Goal: Find specific page/section: Locate a particular part of the current website

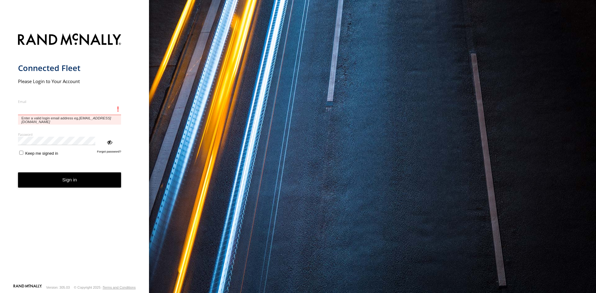
type input "**********"
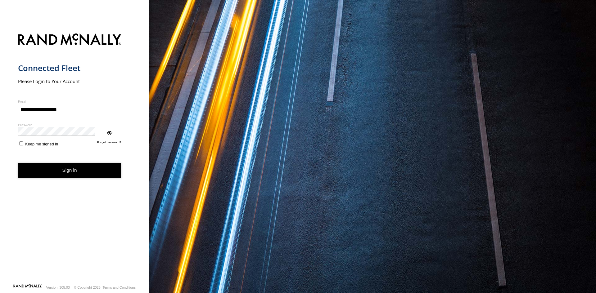
click at [67, 163] on button "Sign in" at bounding box center [69, 170] width 103 height 15
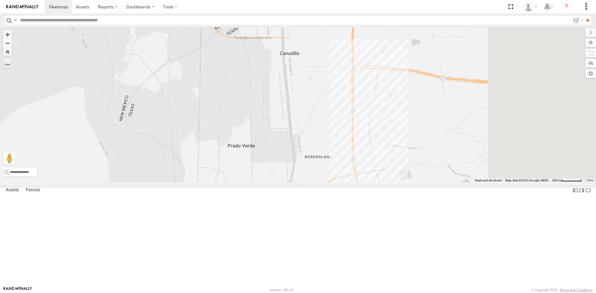
drag, startPoint x: 418, startPoint y: 142, endPoint x: 214, endPoint y: 244, distance: 228.1
click at [214, 183] on div "3485186707B8 4093 7937 3509 8689 091 0054 C6786 2 3" at bounding box center [298, 105] width 596 height 156
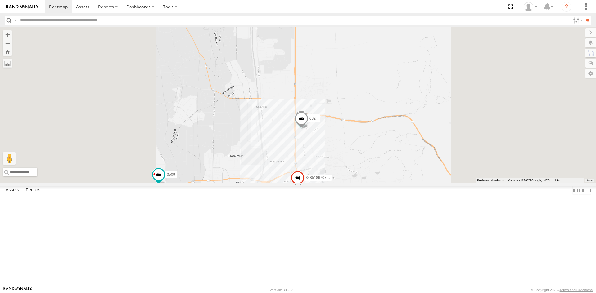
drag, startPoint x: 426, startPoint y: 155, endPoint x: 374, endPoint y: 192, distance: 63.5
click at [429, 152] on div "3485186707B8 4093 7937 3509 8689 091 0054 C6786 5723 1124 682" at bounding box center [298, 105] width 596 height 156
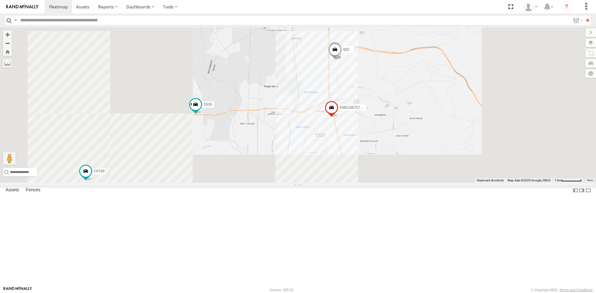
drag, startPoint x: 374, startPoint y: 192, endPoint x: 403, endPoint y: 131, distance: 67.2
click at [400, 136] on div "3485186707B8 4093 7937 3509 8689 091 0054 C6786 5723 1124 682" at bounding box center [298, 105] width 596 height 156
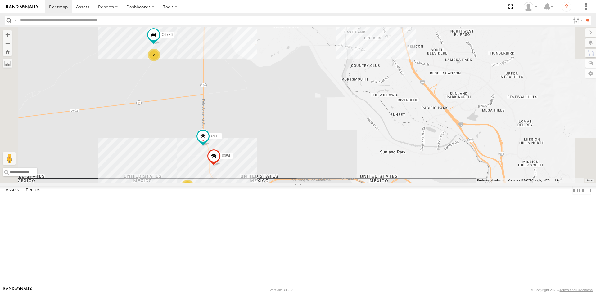
drag, startPoint x: 337, startPoint y: 204, endPoint x: 336, endPoint y: 195, distance: 9.0
click at [337, 183] on div "3485186707B8 4093 7937 3509 8689 091 0054 C6786 5723 1124 682 14 2 3 2" at bounding box center [298, 105] width 596 height 156
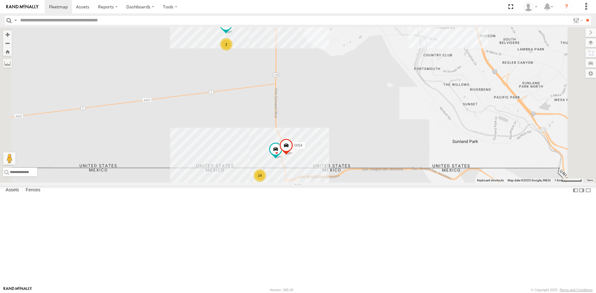
drag, startPoint x: 408, startPoint y: 196, endPoint x: 371, endPoint y: 255, distance: 69.9
click at [372, 183] on div "091 0054 14 2 C6786 7937 2" at bounding box center [298, 105] width 596 height 156
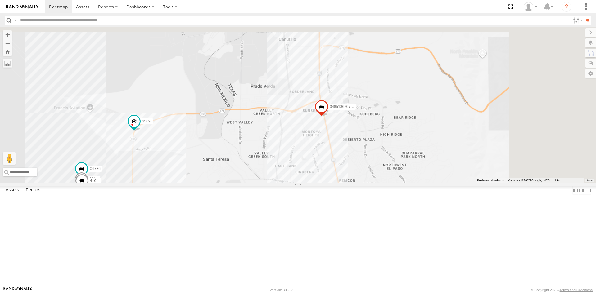
drag, startPoint x: 337, startPoint y: 228, endPoint x: 333, endPoint y: 233, distance: 6.2
click at [331, 183] on div "091 0054 C6786 7937 3485186707B8 3509 181 410" at bounding box center [298, 105] width 596 height 156
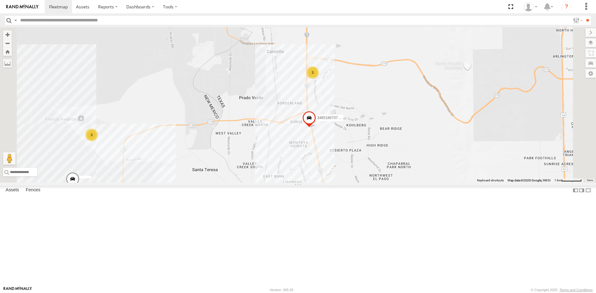
drag, startPoint x: 275, startPoint y: 195, endPoint x: 308, endPoint y: 59, distance: 139.7
click at [300, 76] on div "3485186707B8 2 3 3" at bounding box center [298, 105] width 596 height 156
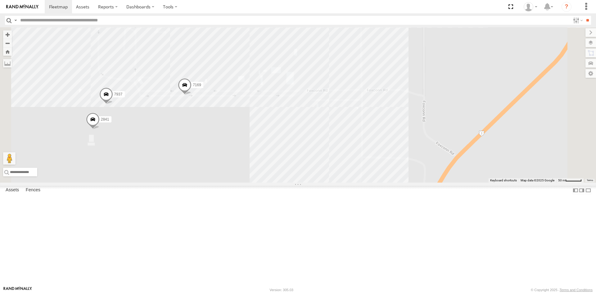
drag, startPoint x: 306, startPoint y: 261, endPoint x: 347, endPoint y: 262, distance: 40.7
click at [307, 183] on div "3485186707B8 C6786 8075 8689 0054 7169 711 camara 7937 2841" at bounding box center [298, 105] width 596 height 156
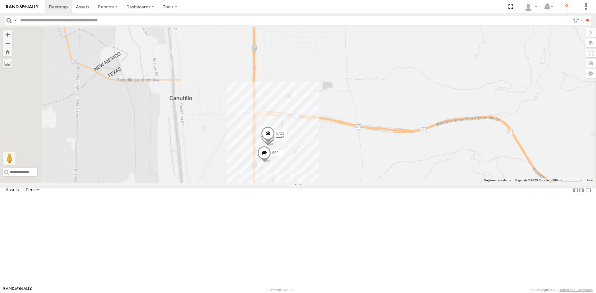
drag, startPoint x: 319, startPoint y: 217, endPoint x: 489, endPoint y: 136, distance: 188.4
click at [494, 138] on div "[PHONE_NUMBER]" at bounding box center [298, 105] width 596 height 156
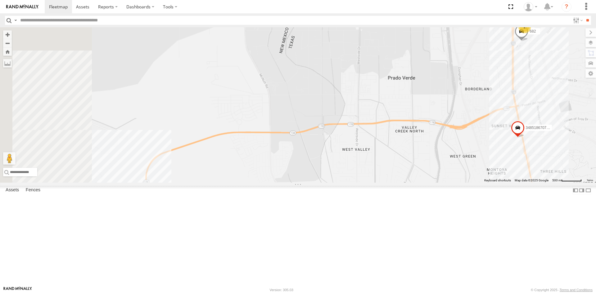
drag, startPoint x: 338, startPoint y: 164, endPoint x: 354, endPoint y: 180, distance: 23.0
click at [368, 166] on div "682 3485186707B8 2" at bounding box center [298, 105] width 596 height 156
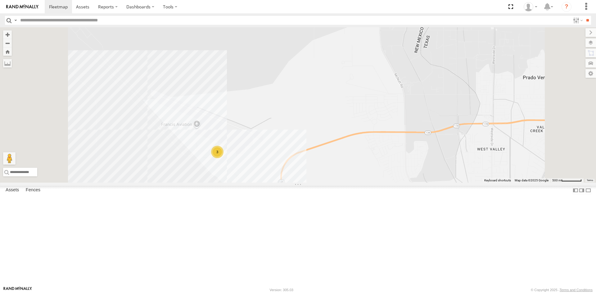
drag, startPoint x: 393, startPoint y: 243, endPoint x: 340, endPoint y: 140, distance: 115.9
click at [350, 165] on div "682 3485186707B8 3" at bounding box center [298, 105] width 596 height 156
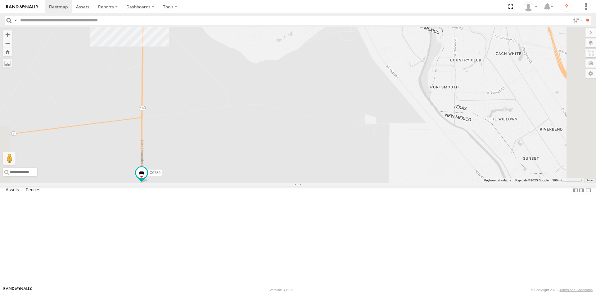
drag, startPoint x: 327, startPoint y: 174, endPoint x: 352, endPoint y: 68, distance: 108.0
click at [353, 71] on div "682 3485186707B8 3 C6786" at bounding box center [298, 105] width 596 height 156
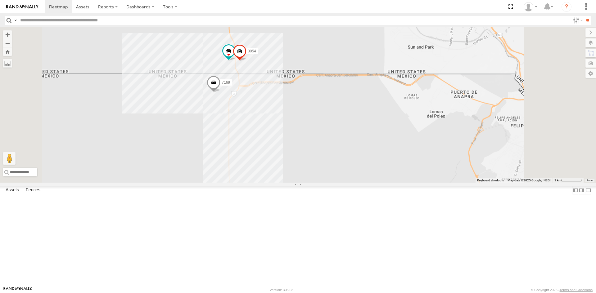
drag, startPoint x: 444, startPoint y: 79, endPoint x: 374, endPoint y: 245, distance: 179.9
click at [376, 183] on div "682 3485186707B8 C6786 0054 7169" at bounding box center [298, 105] width 596 height 156
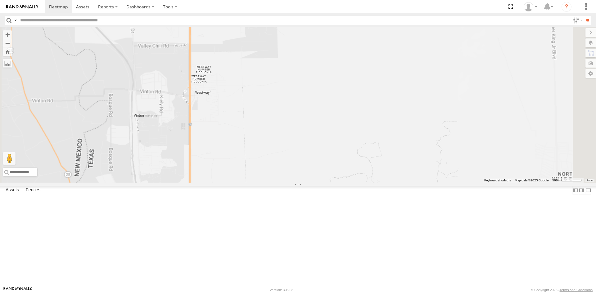
drag, startPoint x: 378, startPoint y: 152, endPoint x: 353, endPoint y: 226, distance: 78.0
click at [378, 152] on div "682 3485186707B8 C6786 0054" at bounding box center [298, 105] width 596 height 156
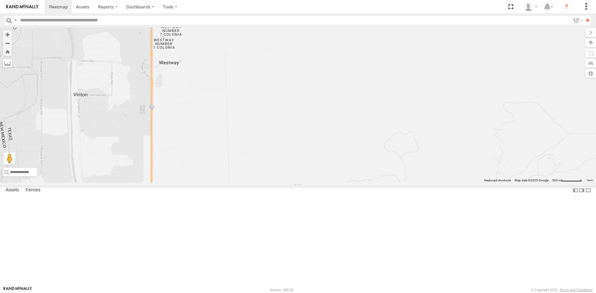
drag, startPoint x: 312, startPoint y: 227, endPoint x: 340, endPoint y: 132, distance: 99.2
click at [331, 154] on div "682 3485186707B8 C6786 0054" at bounding box center [298, 105] width 596 height 156
